Goal: Task Accomplishment & Management: Complete application form

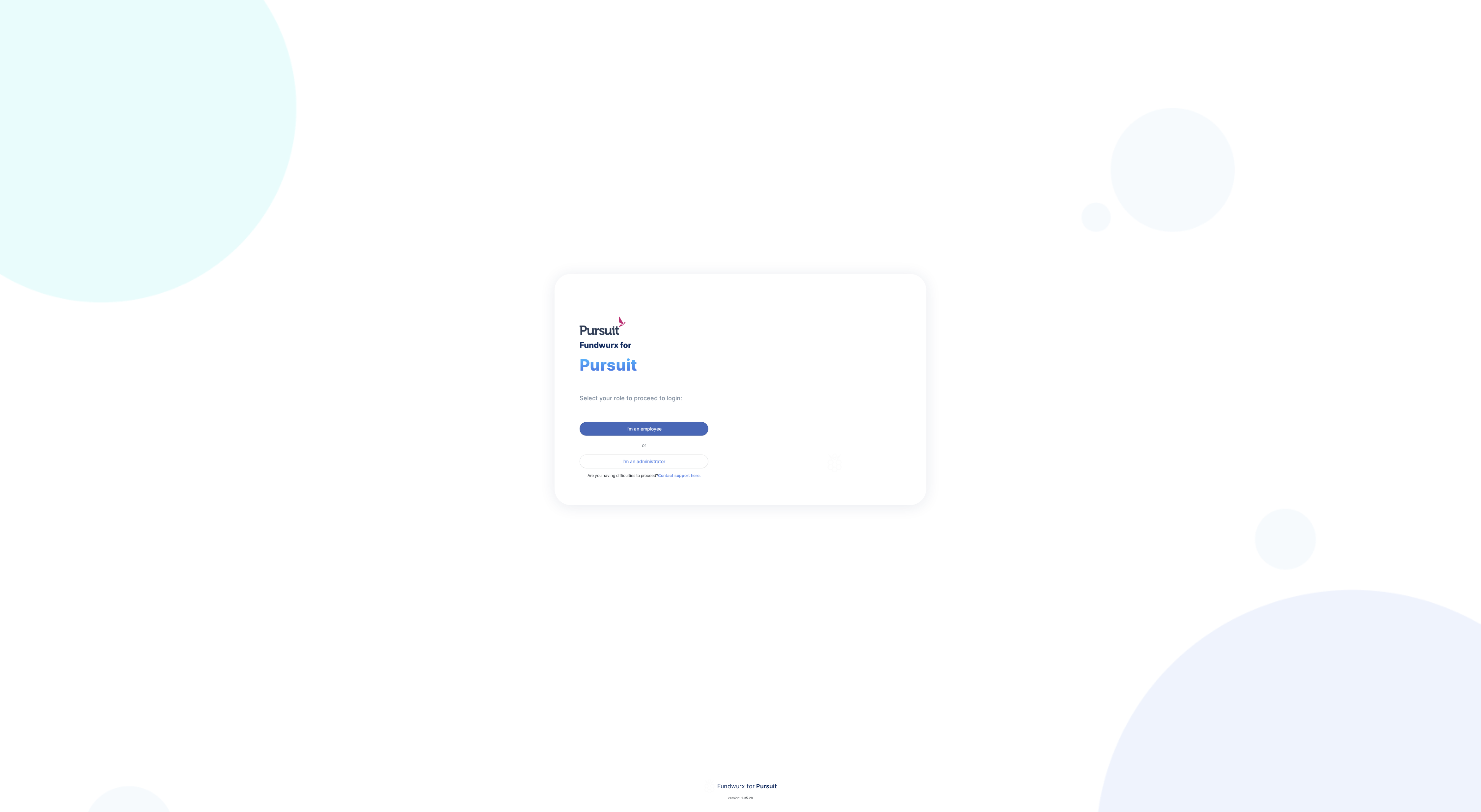
click at [685, 426] on span "I'm an employee" at bounding box center [644, 429] width 120 height 6
click at [680, 417] on input "text" at bounding box center [644, 420] width 123 height 10
type input "******"
